Goal: Navigation & Orientation: Find specific page/section

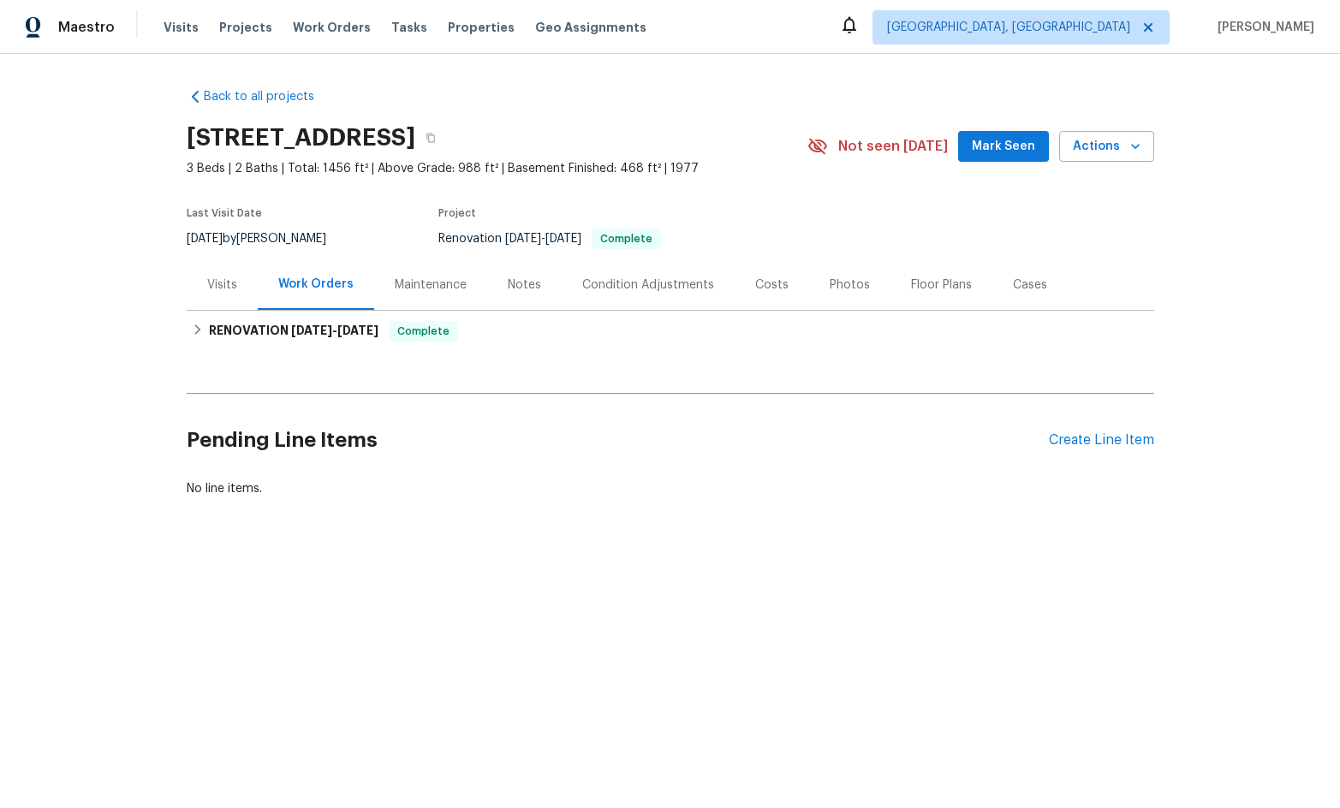
click at [810, 283] on div "Photos" at bounding box center [849, 284] width 81 height 51
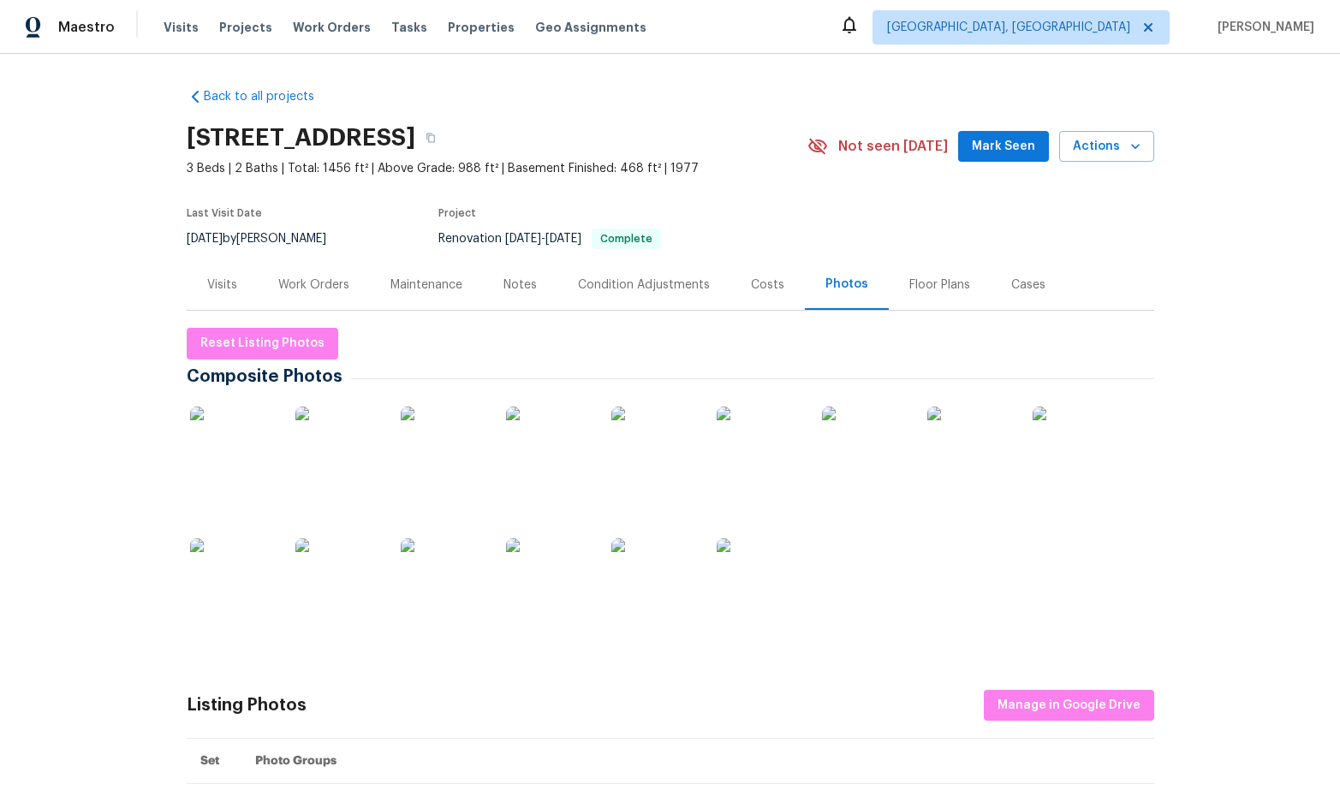
click at [504, 289] on div "Notes" at bounding box center [519, 285] width 33 height 17
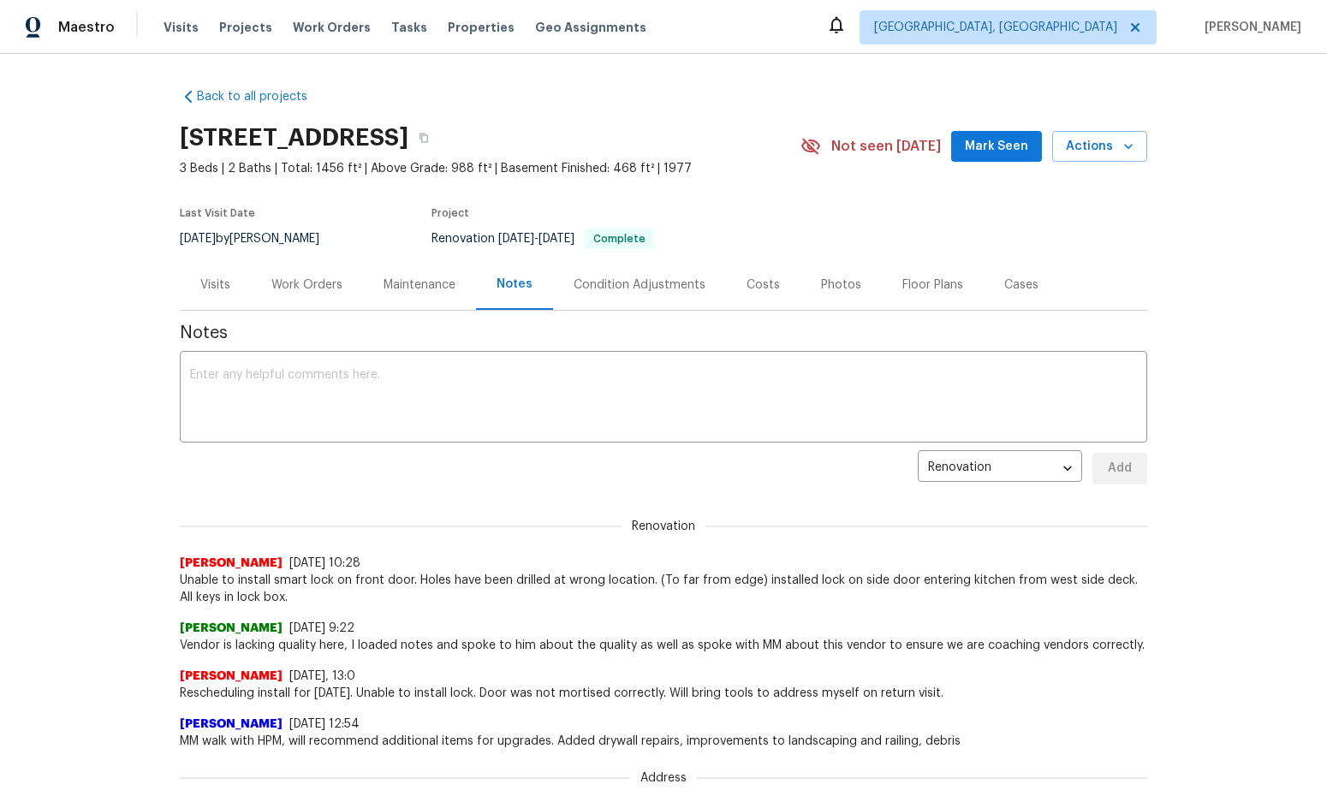
click at [193, 280] on div "Visits" at bounding box center [215, 284] width 71 height 51
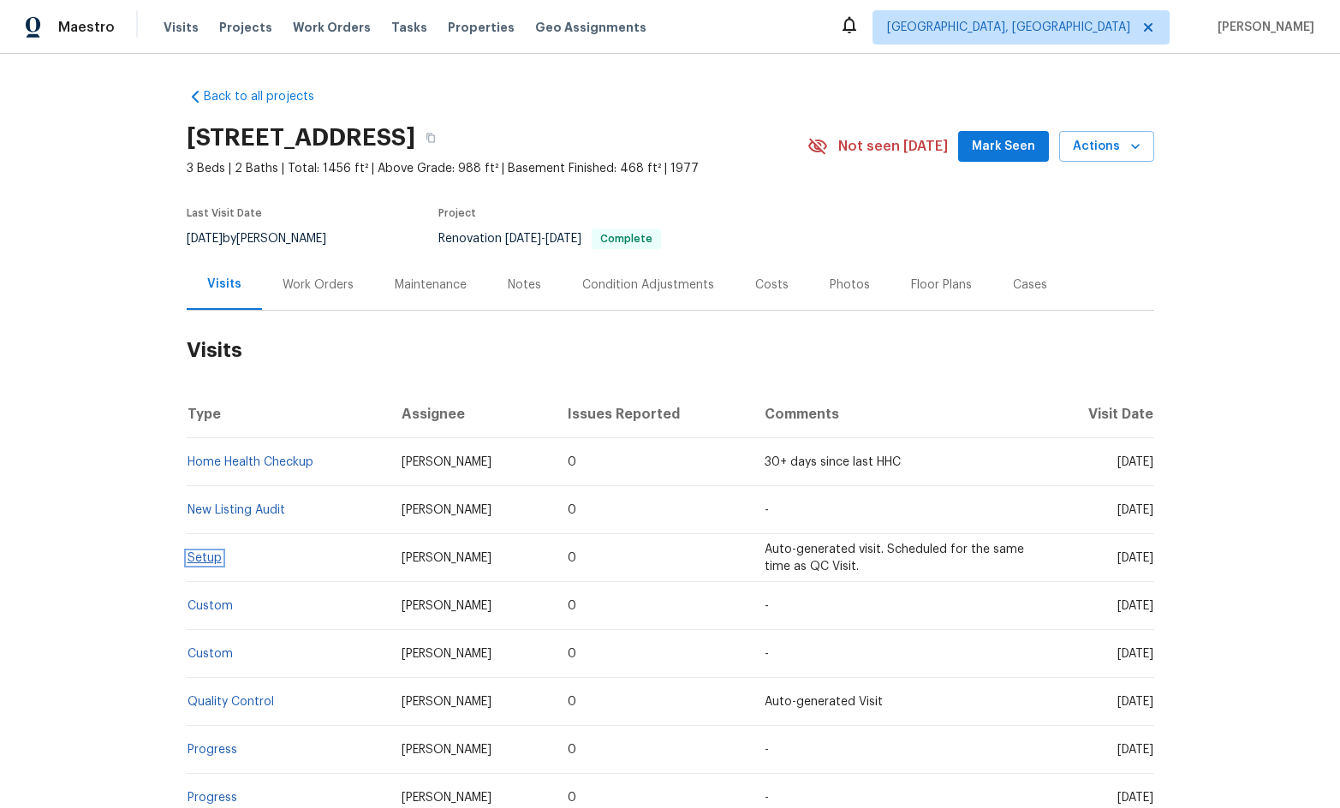
click at [205, 555] on link "Setup" at bounding box center [205, 558] width 34 height 12
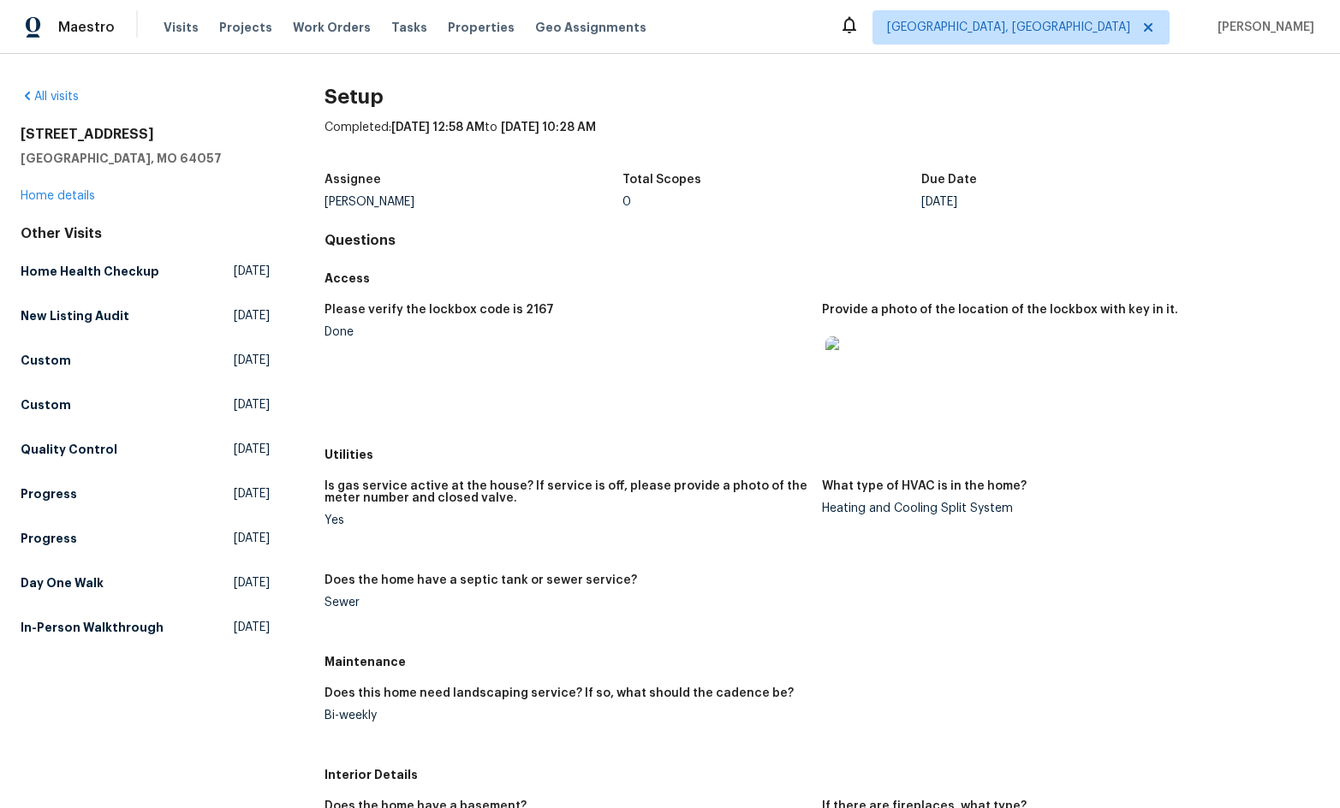
click at [866, 338] on img at bounding box center [852, 363] width 55 height 55
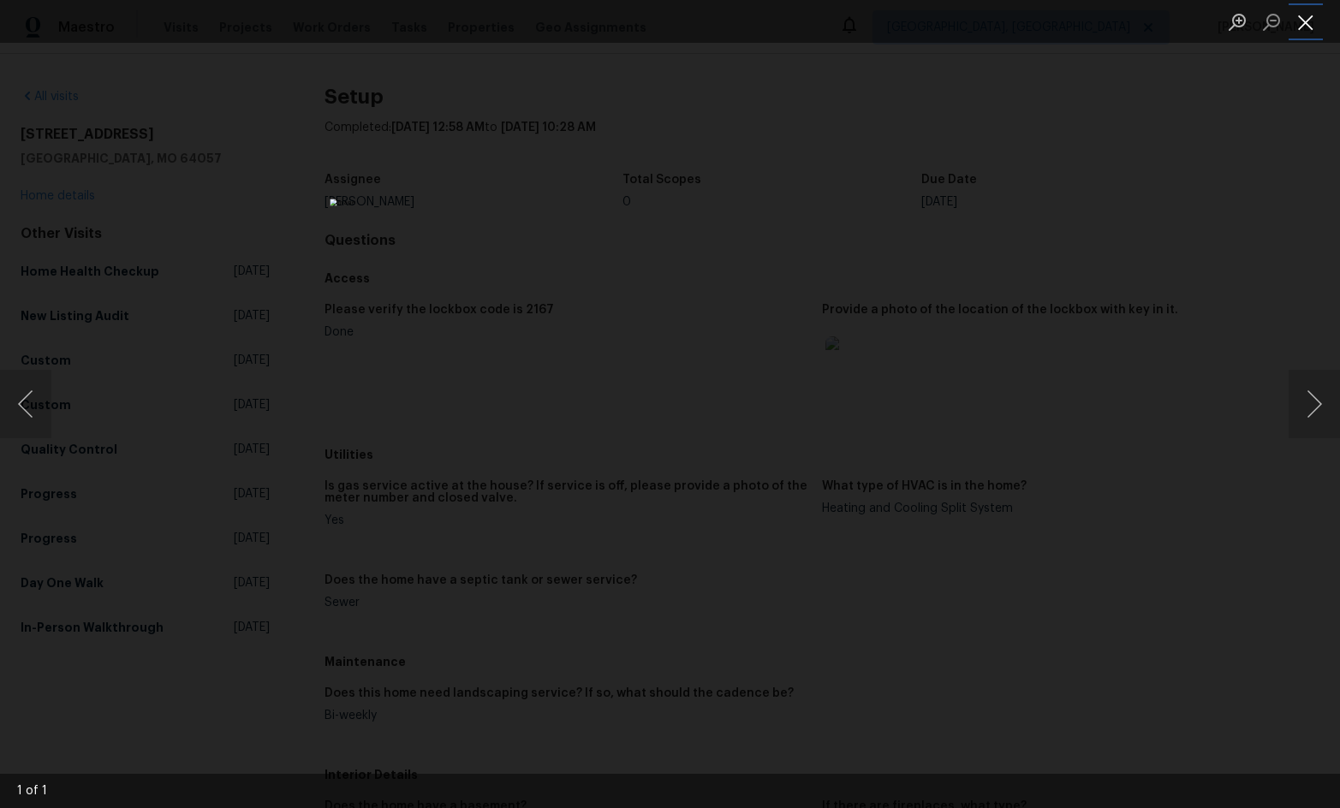
click at [1302, 33] on button "Close lightbox" at bounding box center [1306, 22] width 34 height 30
